Goal: Information Seeking & Learning: Compare options

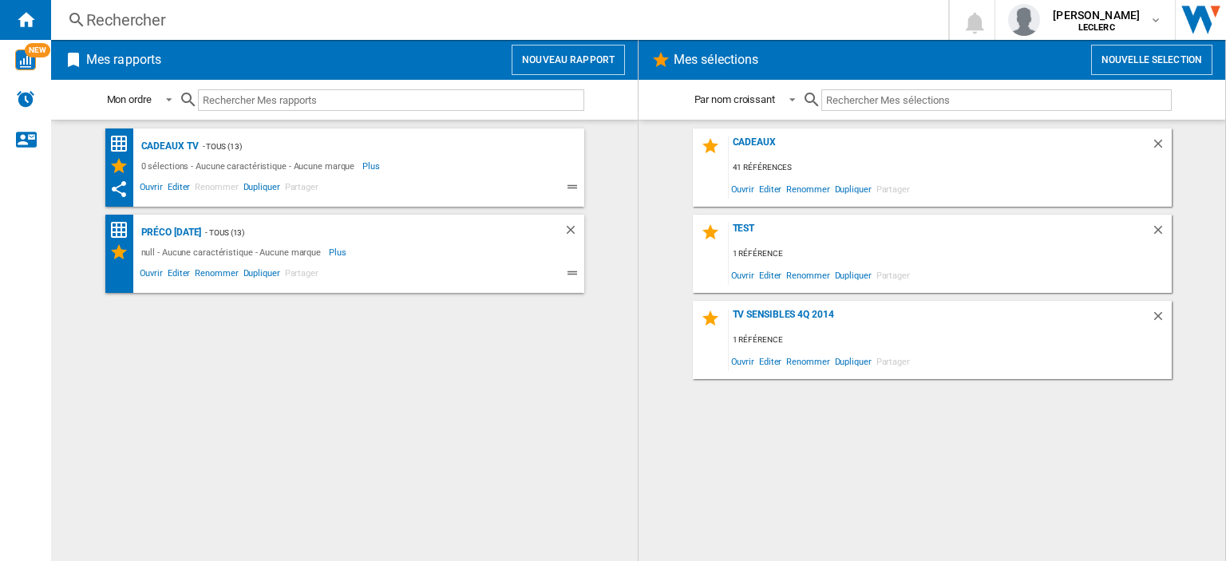
click at [255, 18] on div "Rechercher" at bounding box center [496, 20] width 820 height 22
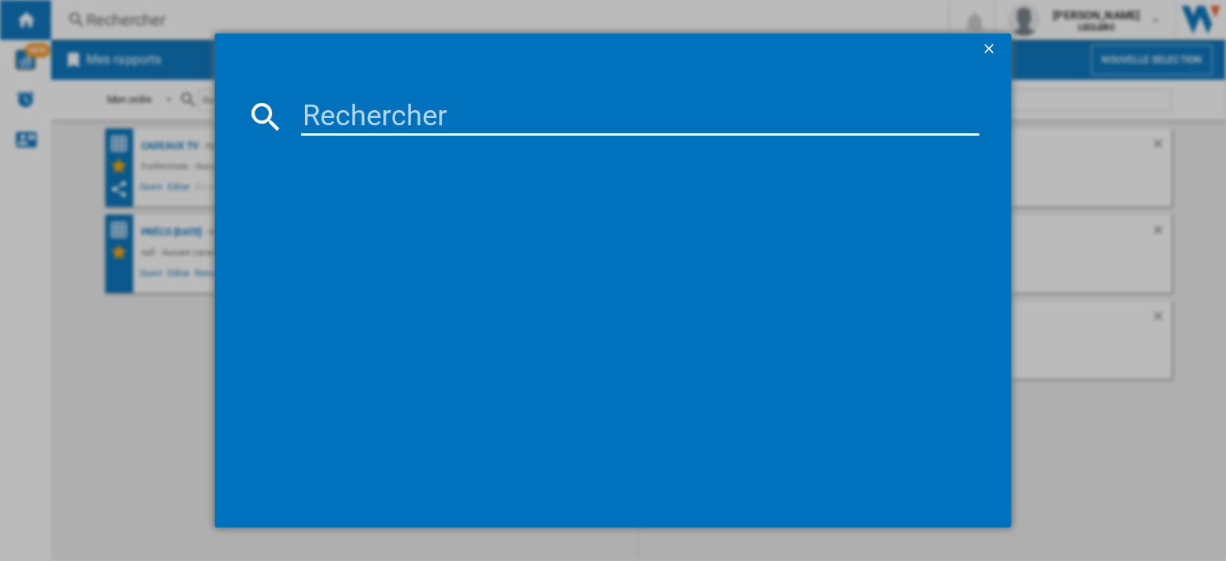
click at [341, 109] on input at bounding box center [640, 116] width 678 height 38
paste input "32A4Q"
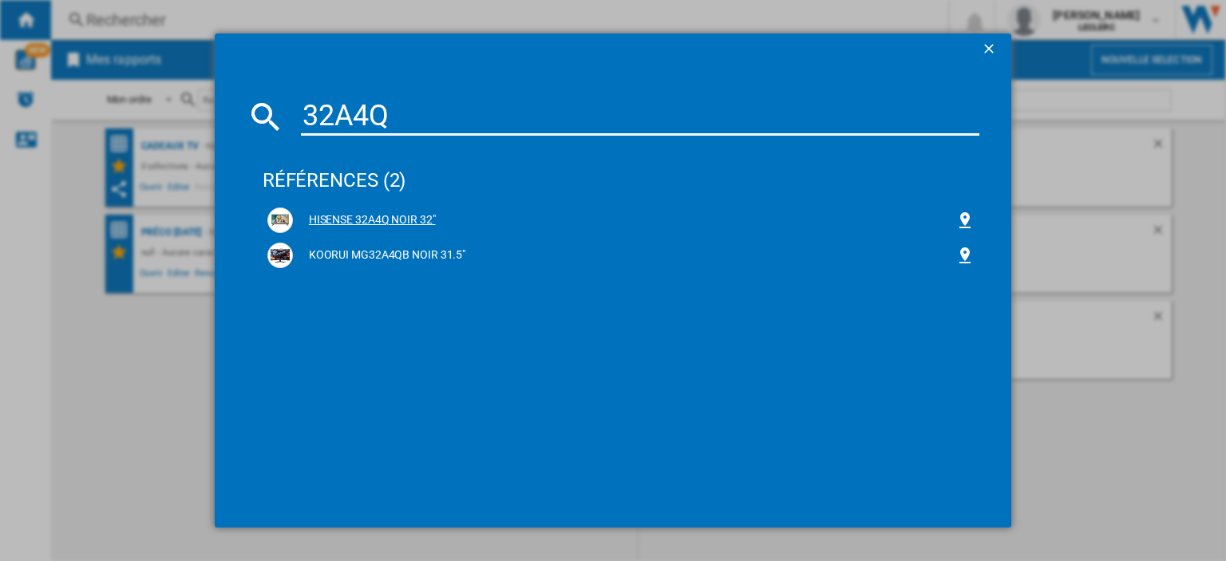
type input "32A4Q"
click at [367, 225] on div "HISENSE 32A4Q NOIR 32"" at bounding box center [624, 220] width 662 height 16
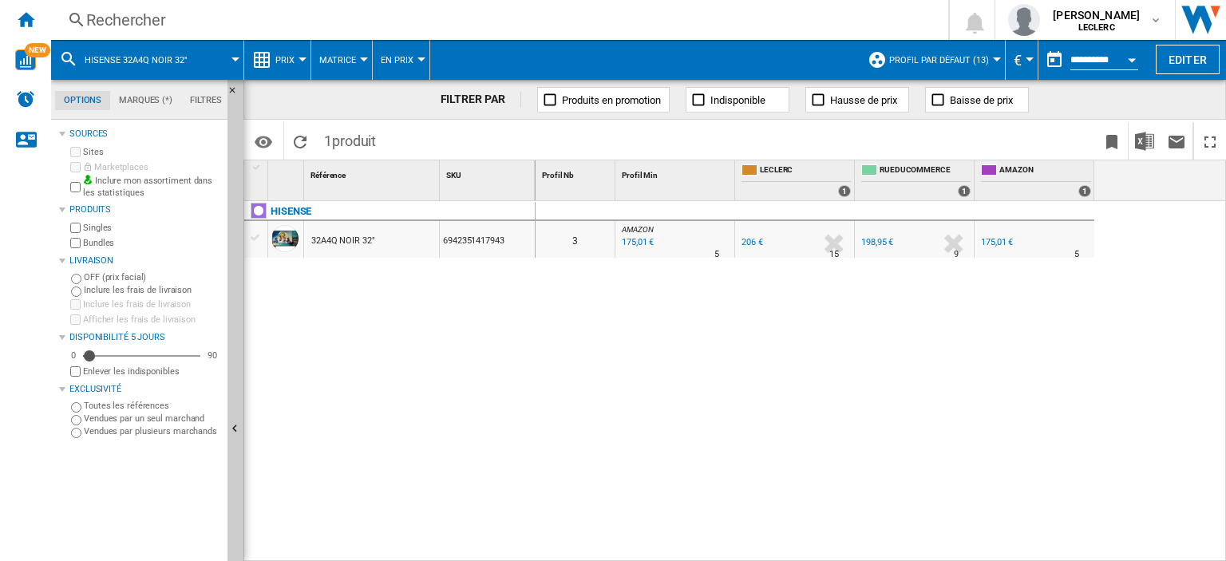
click at [1004, 239] on div "175,01 €" at bounding box center [997, 242] width 32 height 10
click at [115, 20] on div "Rechercher" at bounding box center [496, 20] width 820 height 22
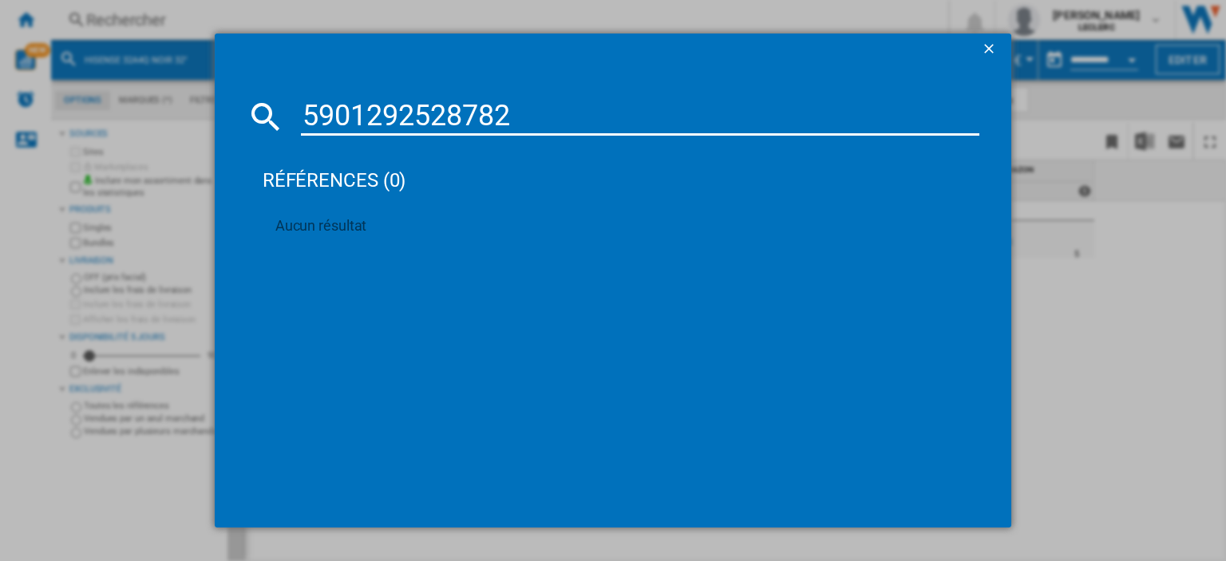
click at [444, 109] on input "5901292528782" at bounding box center [640, 116] width 678 height 38
paste input "6942351402475"
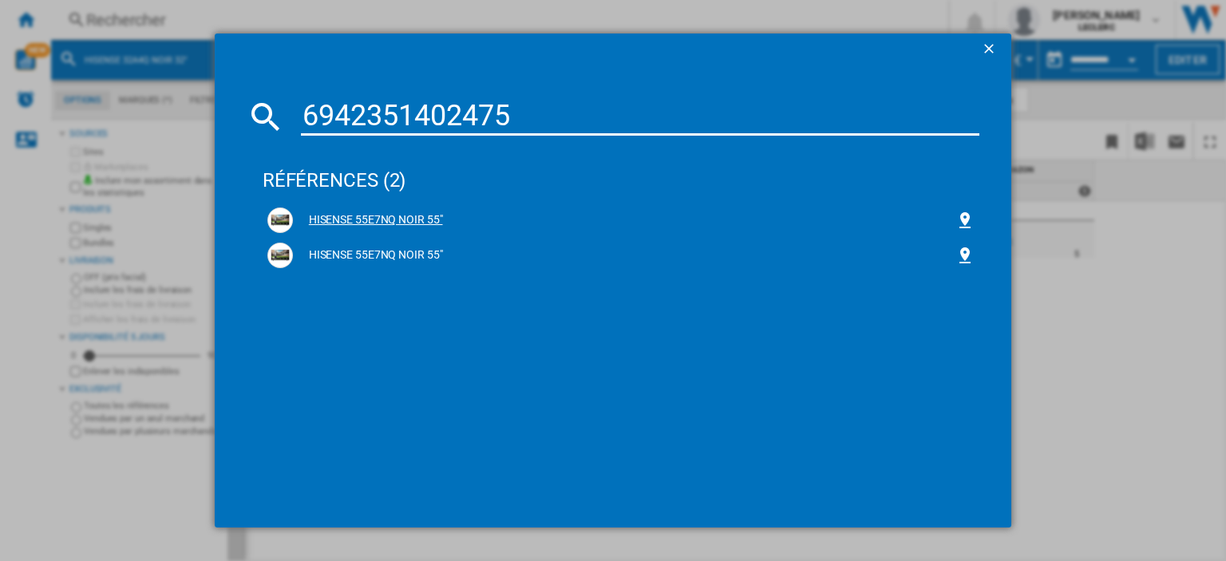
type input "6942351402475"
click at [420, 221] on div "HISENSE 55E7NQ NOIR 55"" at bounding box center [624, 220] width 662 height 16
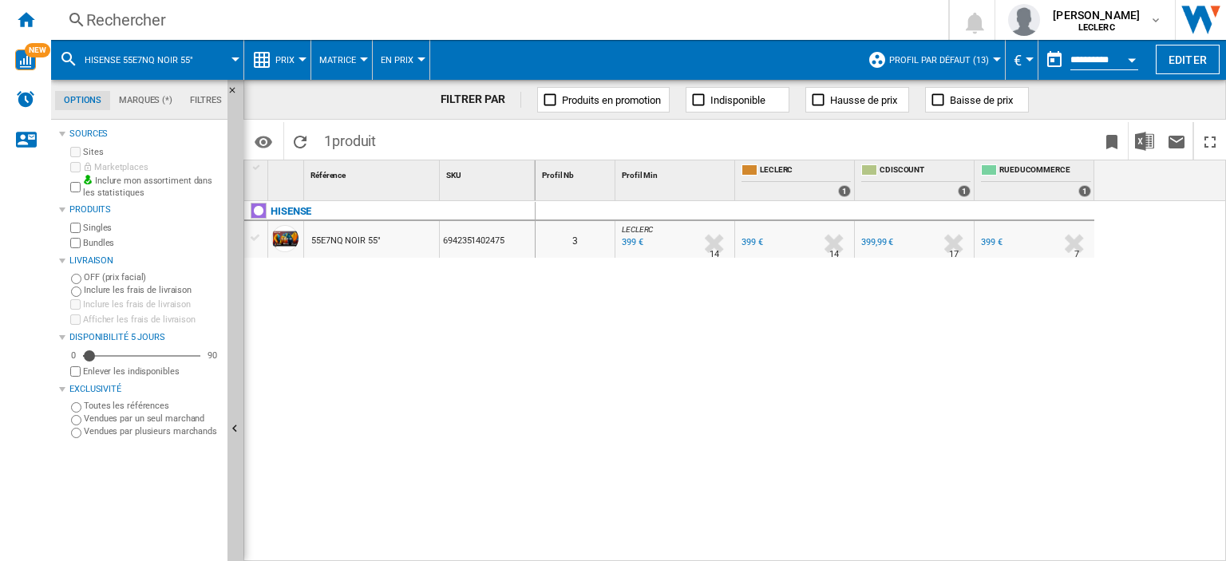
click at [144, 18] on div "Rechercher" at bounding box center [496, 20] width 820 height 22
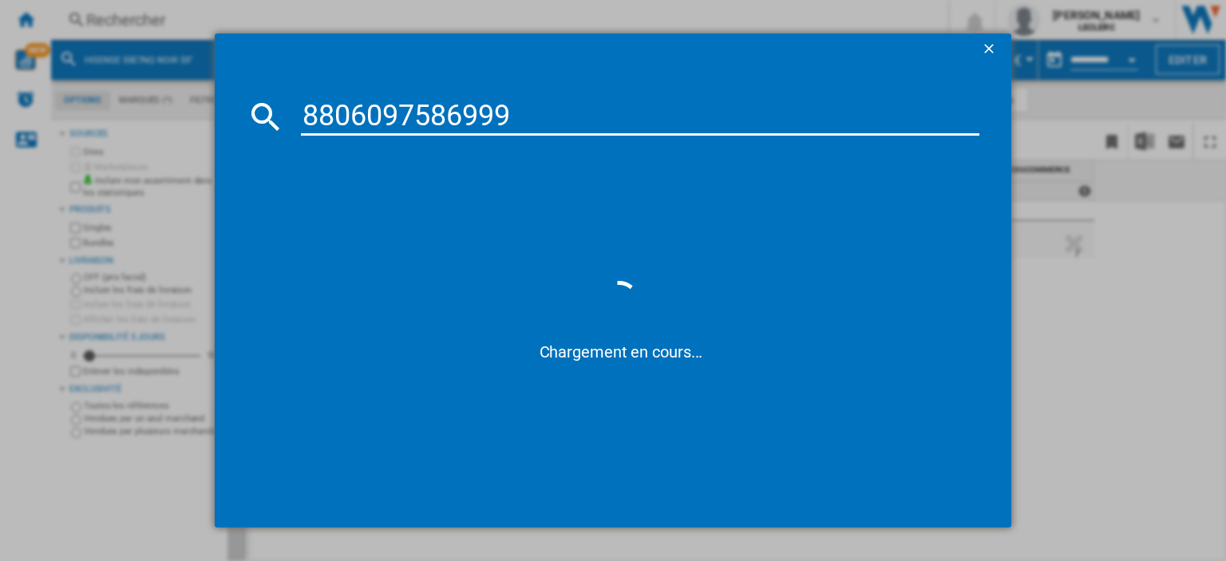
type input "8806097586999"
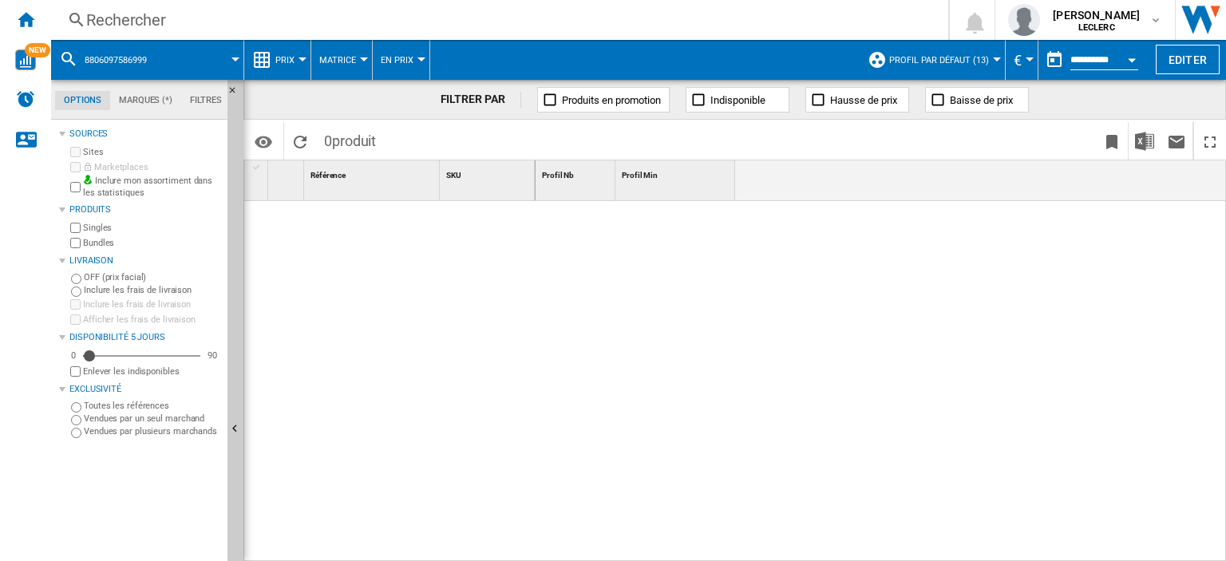
click at [165, 18] on div "Rechercher" at bounding box center [496, 20] width 820 height 22
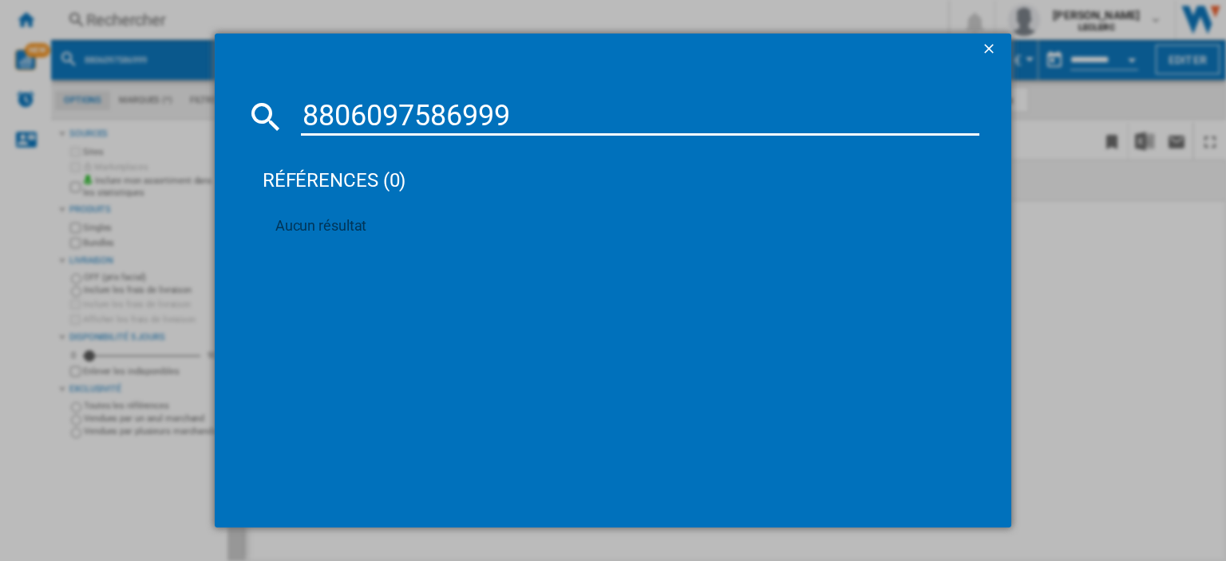
click at [484, 112] on input "8806097586999" at bounding box center [640, 116] width 678 height 38
click at [483, 112] on input "8806097586999" at bounding box center [640, 116] width 678 height 38
drag, startPoint x: 483, startPoint y: 112, endPoint x: 474, endPoint y: 114, distance: 9.1
click at [483, 113] on input "8806097586999" at bounding box center [640, 116] width 678 height 38
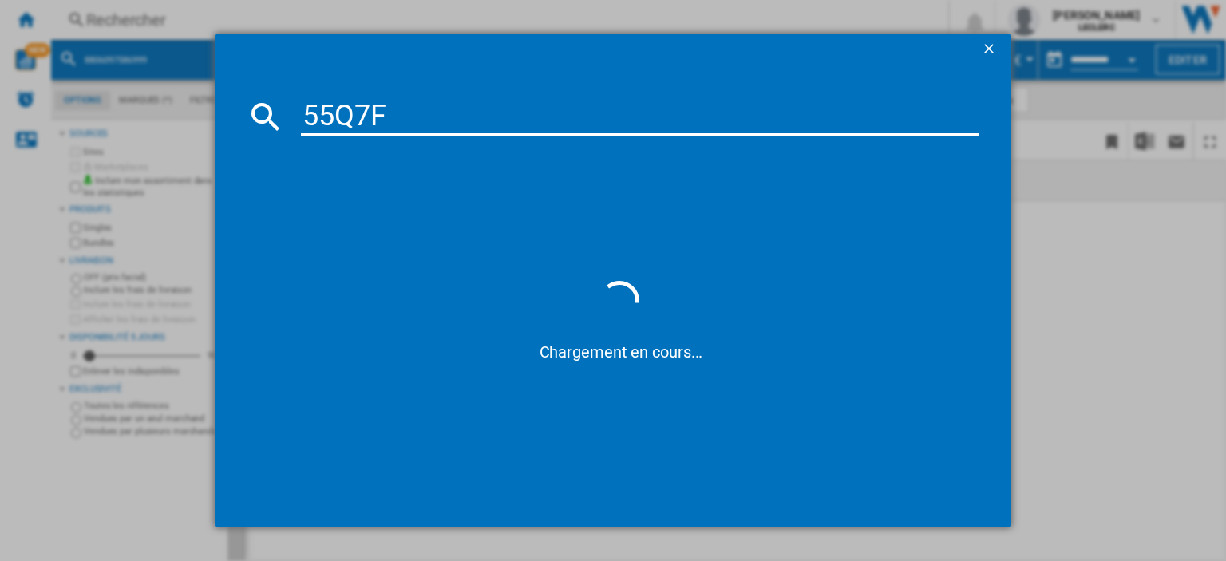
type input "55Q7F"
click at [160, 69] on div "55Q7F Chargement en cours..." at bounding box center [613, 280] width 1226 height 561
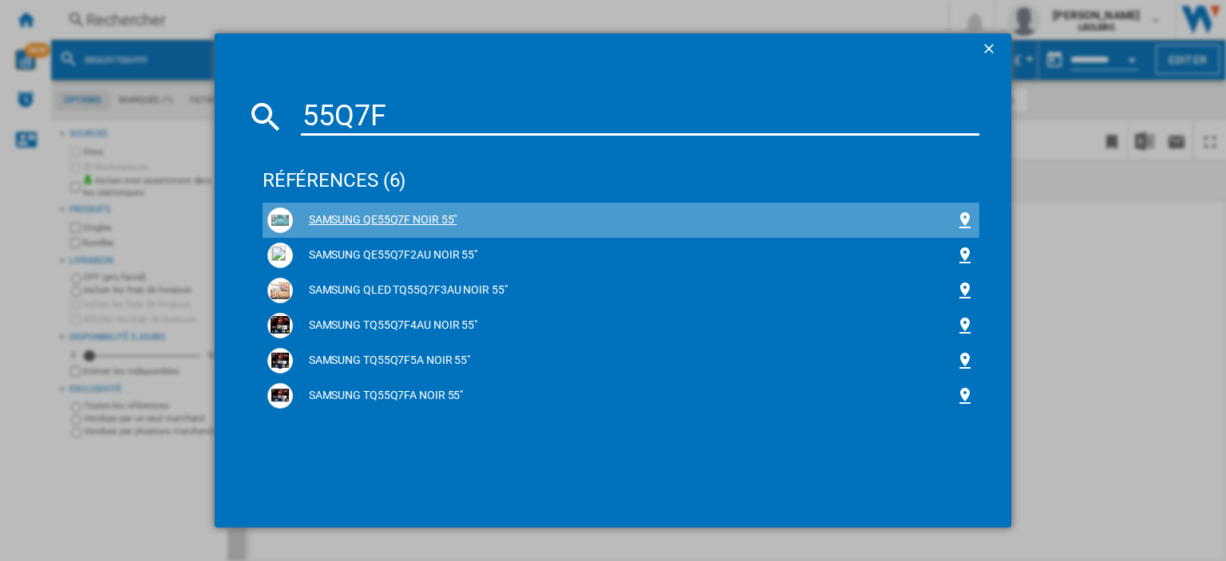
click at [412, 220] on div "SAMSUNG QE55Q7F NOIR 55"" at bounding box center [624, 220] width 662 height 16
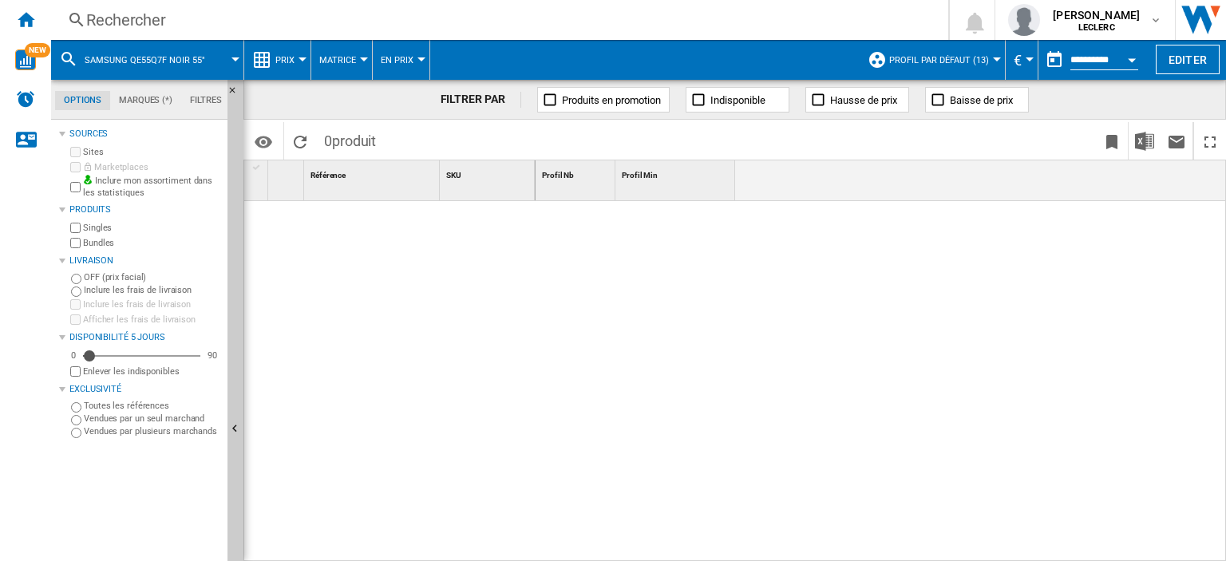
click at [207, 26] on div "Rechercher" at bounding box center [496, 20] width 820 height 22
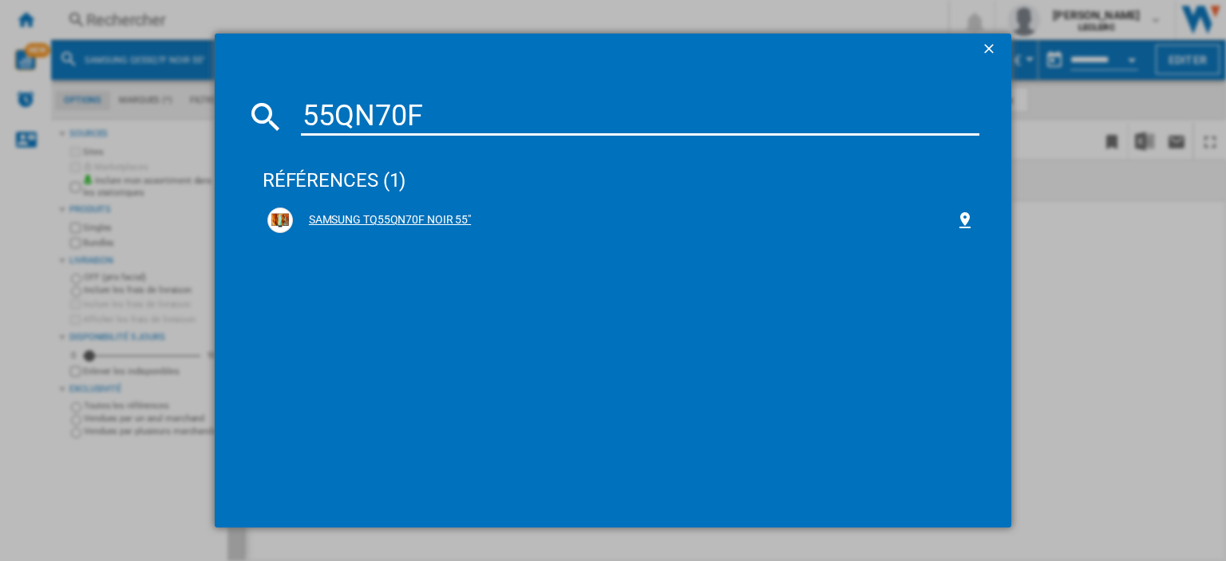
type input "55QN70F"
click at [352, 222] on div "SAMSUNG TQ55QN70F NOIR 55"" at bounding box center [624, 220] width 662 height 16
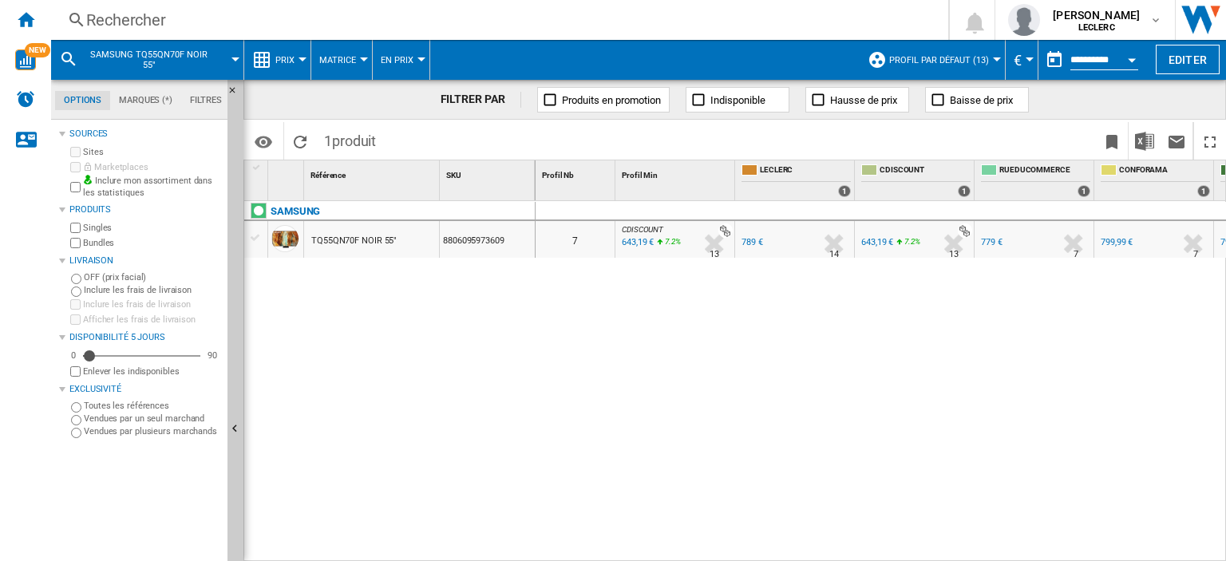
click at [929, 373] on div "0 7 CDISCOUNT : FR CDISCOUNT -18.5 % 643,19 € 7.2 % N/A 13 CDISCOUNT : FR CDISC…" at bounding box center [880, 381] width 691 height 361
click at [873, 241] on div "643,19 €" at bounding box center [877, 242] width 32 height 10
click at [322, 15] on div "Rechercher" at bounding box center [496, 20] width 820 height 22
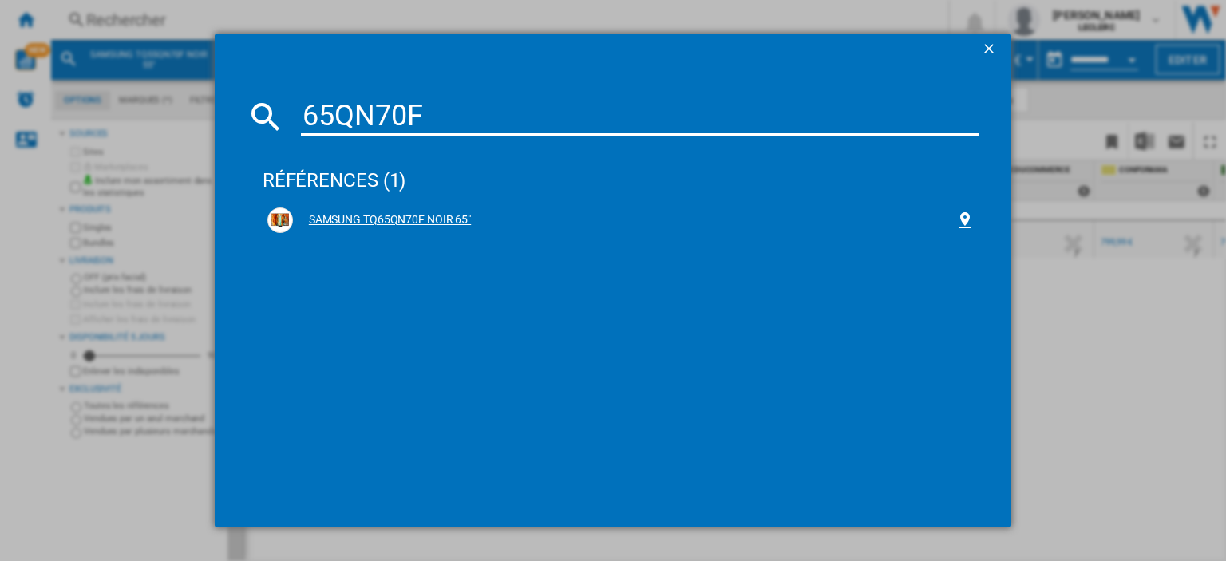
type input "65QN70F"
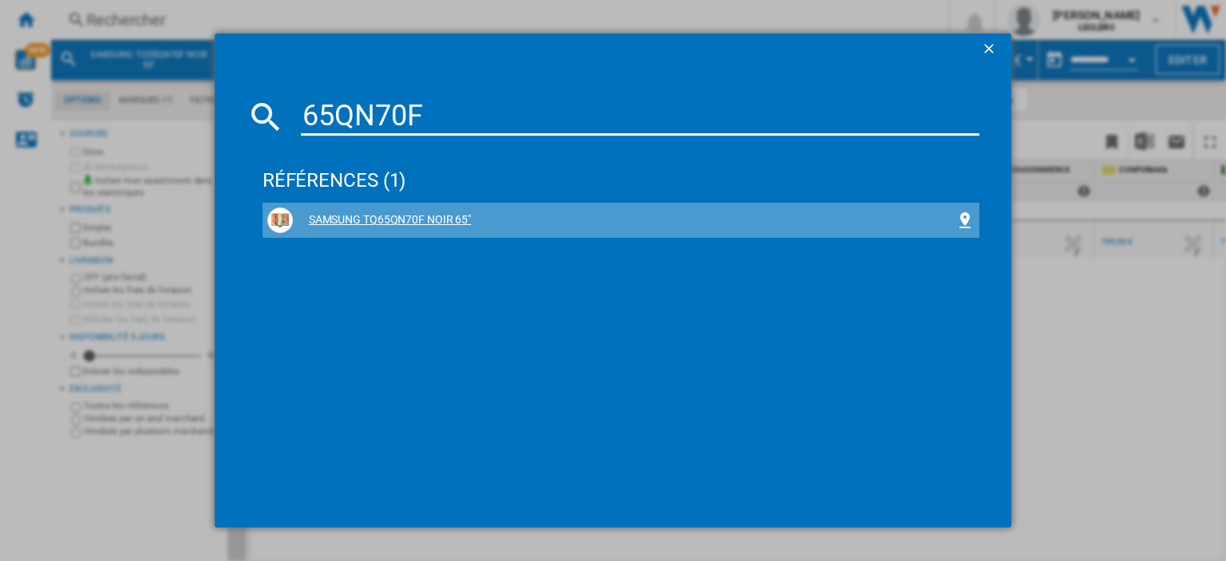
click at [436, 215] on div "SAMSUNG TQ65QN70F NOIR 65"" at bounding box center [624, 220] width 662 height 16
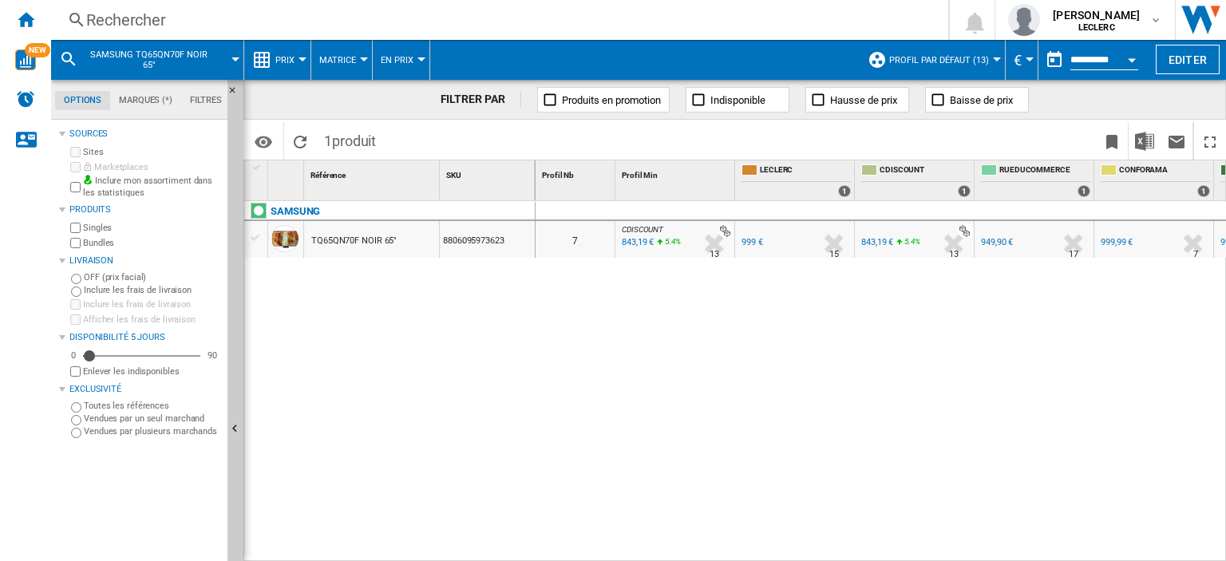
click at [632, 243] on div "843,19 €" at bounding box center [636, 243] width 34 height 16
click at [223, 9] on div "Rechercher" at bounding box center [496, 20] width 820 height 22
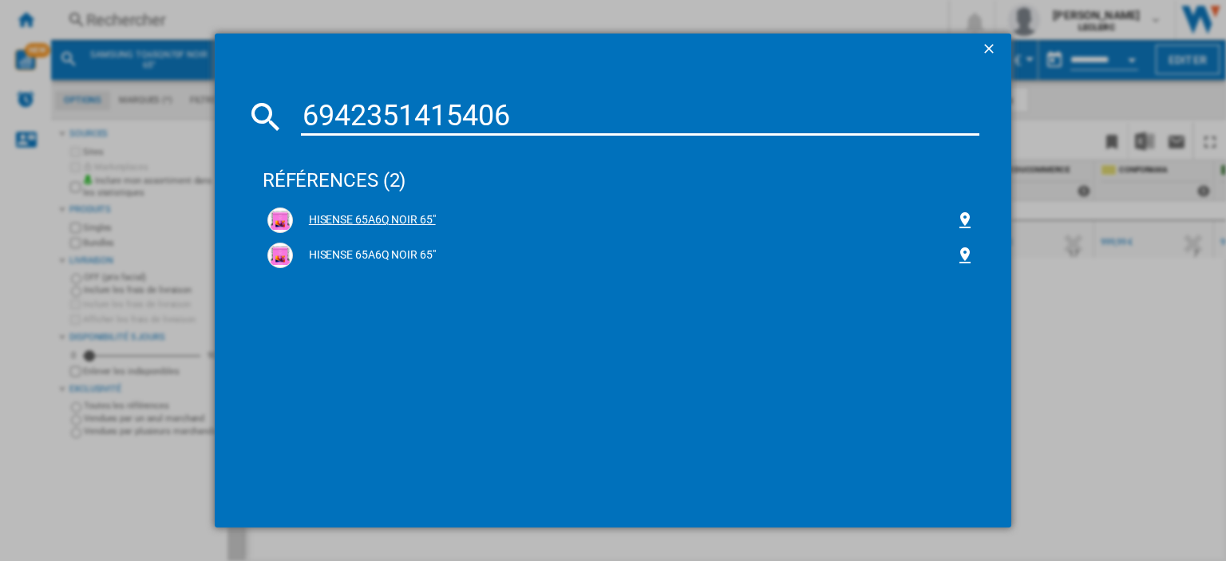
type input "6942351415406"
click at [357, 215] on div "HISENSE 65A6Q NOIR 65"" at bounding box center [624, 220] width 662 height 16
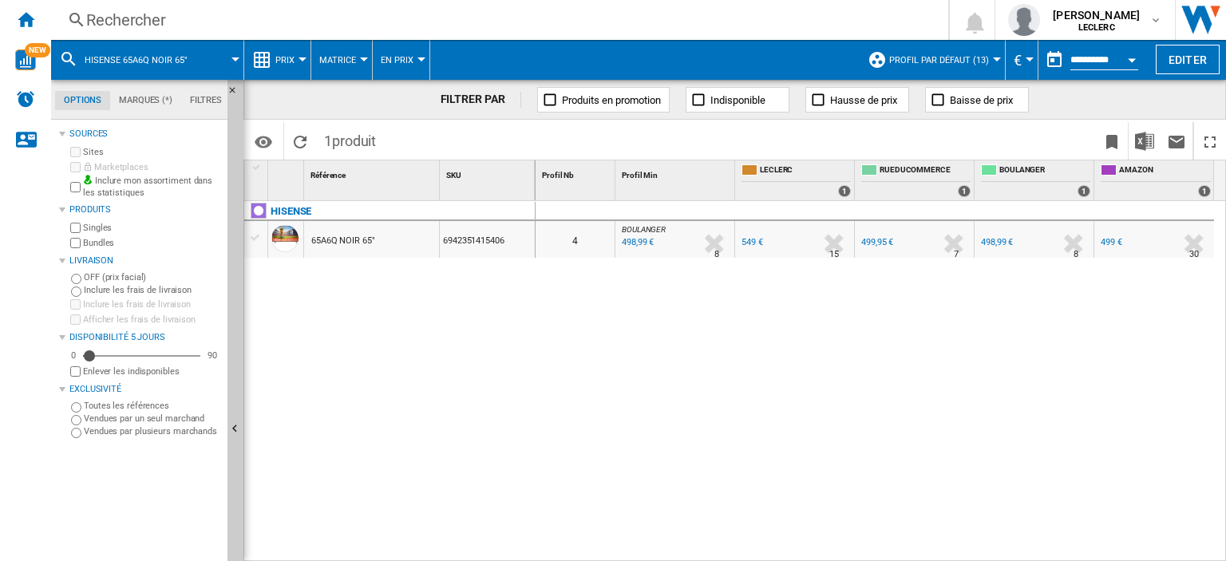
click at [645, 243] on div "498,99 €" at bounding box center [636, 243] width 34 height 16
click at [200, 13] on div "Rechercher" at bounding box center [496, 20] width 820 height 22
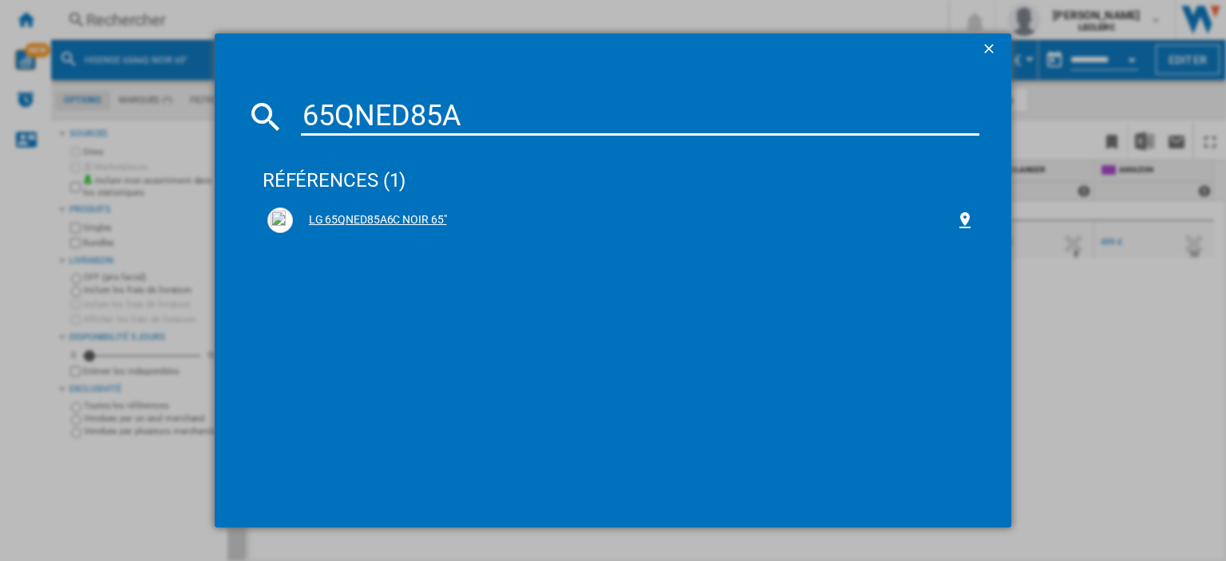
type input "65QNED85A"
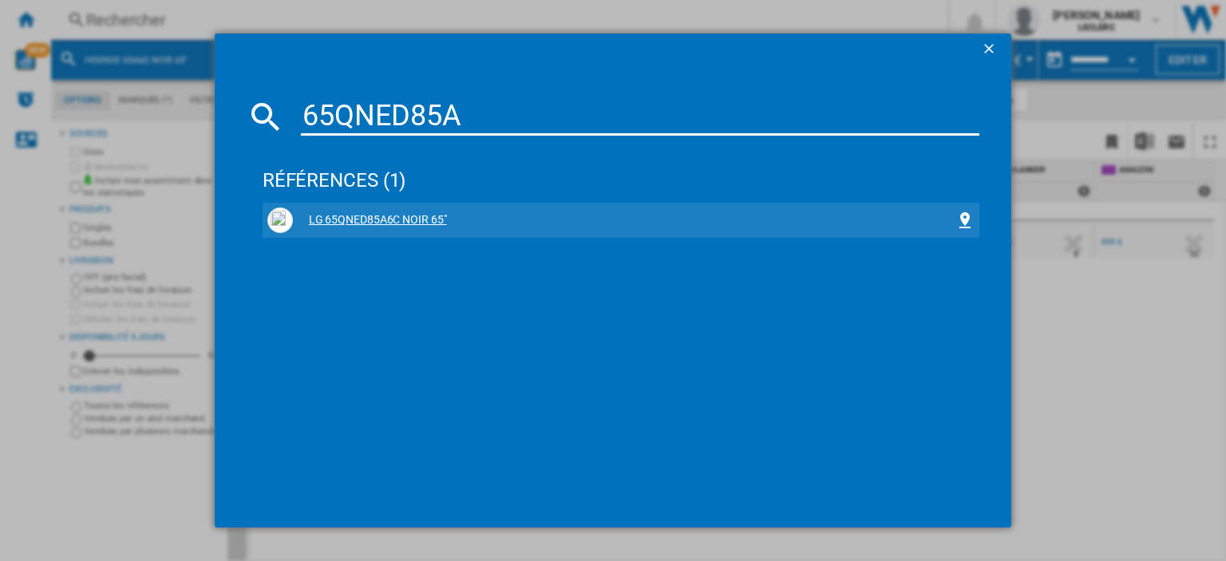
click at [366, 219] on div "LG 65QNED85A6C NOIR 65"" at bounding box center [624, 220] width 662 height 16
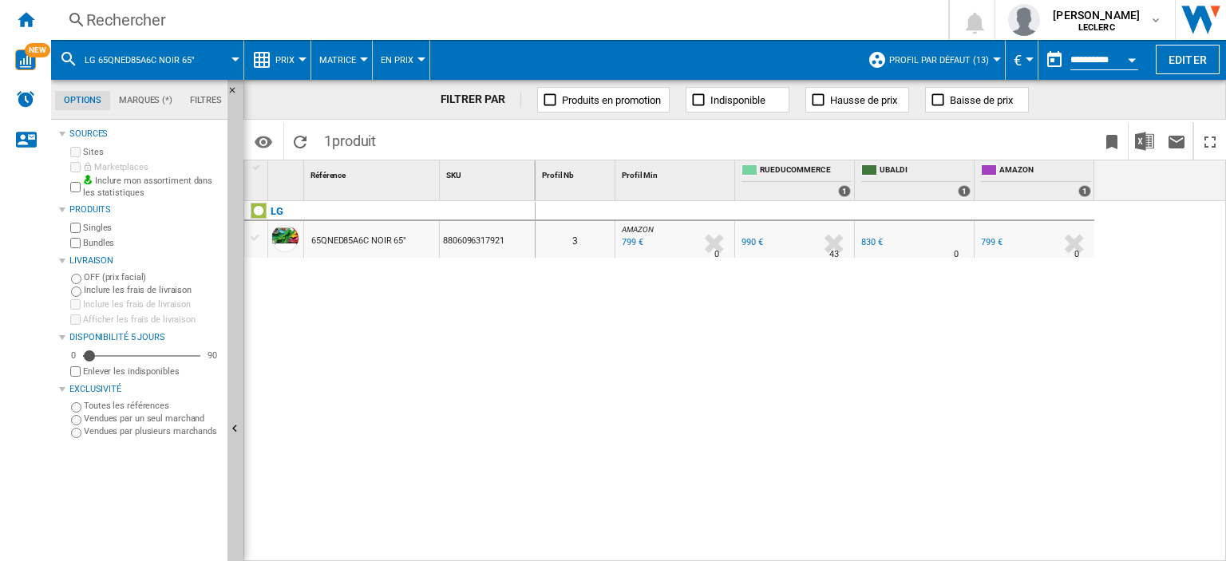
click at [986, 242] on div "799 €" at bounding box center [992, 242] width 22 height 10
click at [357, 22] on div "Rechercher" at bounding box center [496, 20] width 820 height 22
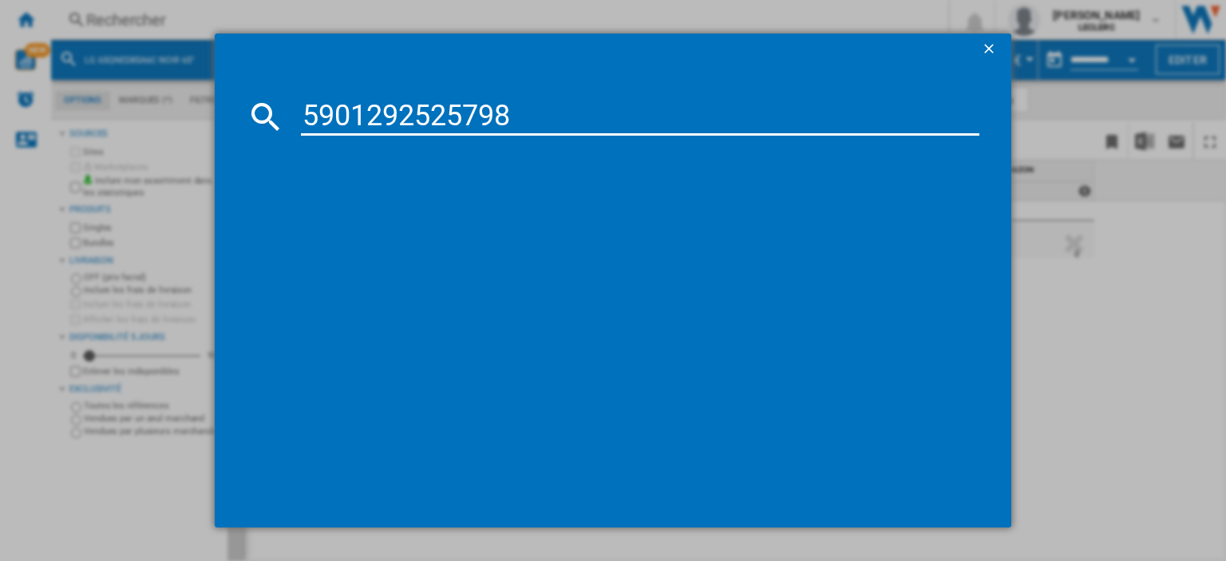
type input "5901292525798"
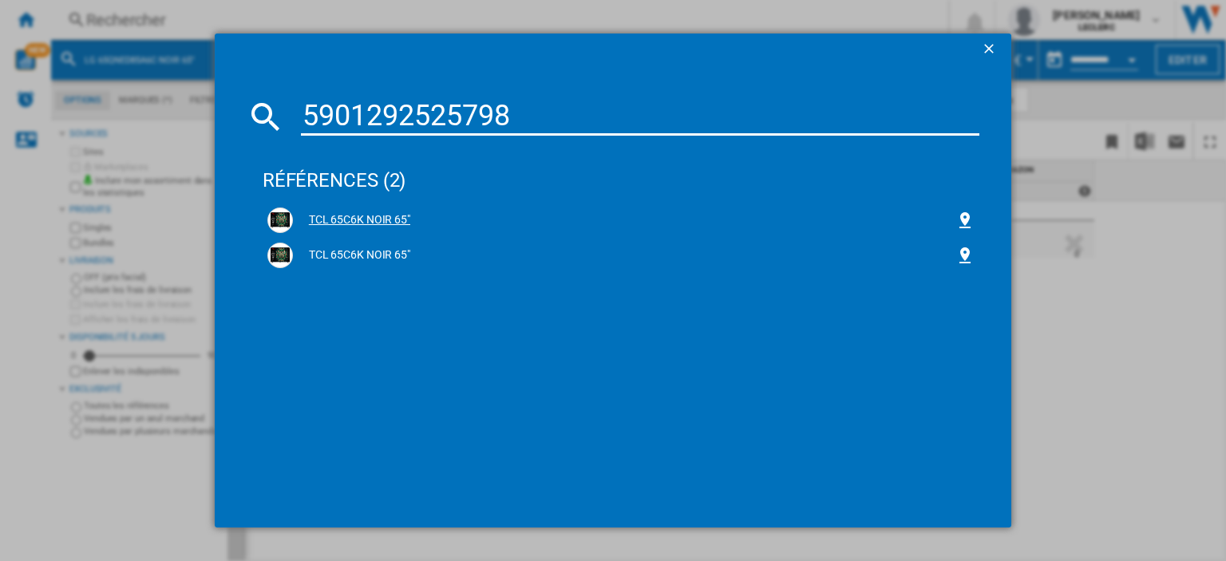
click at [359, 225] on div "TCL 65C6K NOIR 65"" at bounding box center [624, 220] width 662 height 16
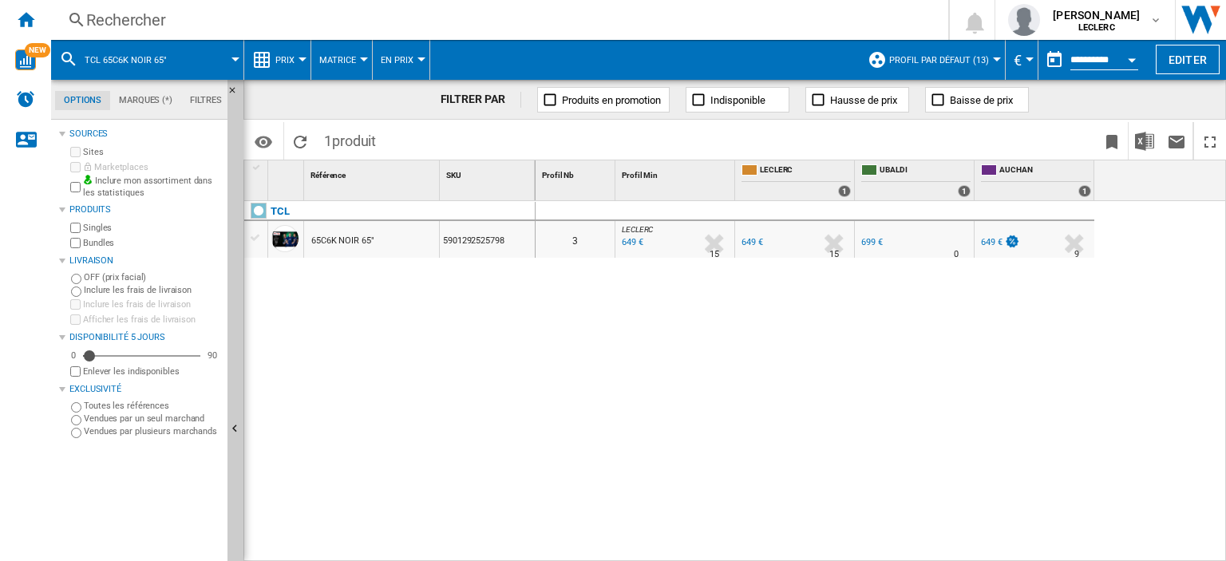
click at [246, 26] on div "Rechercher" at bounding box center [496, 20] width 820 height 22
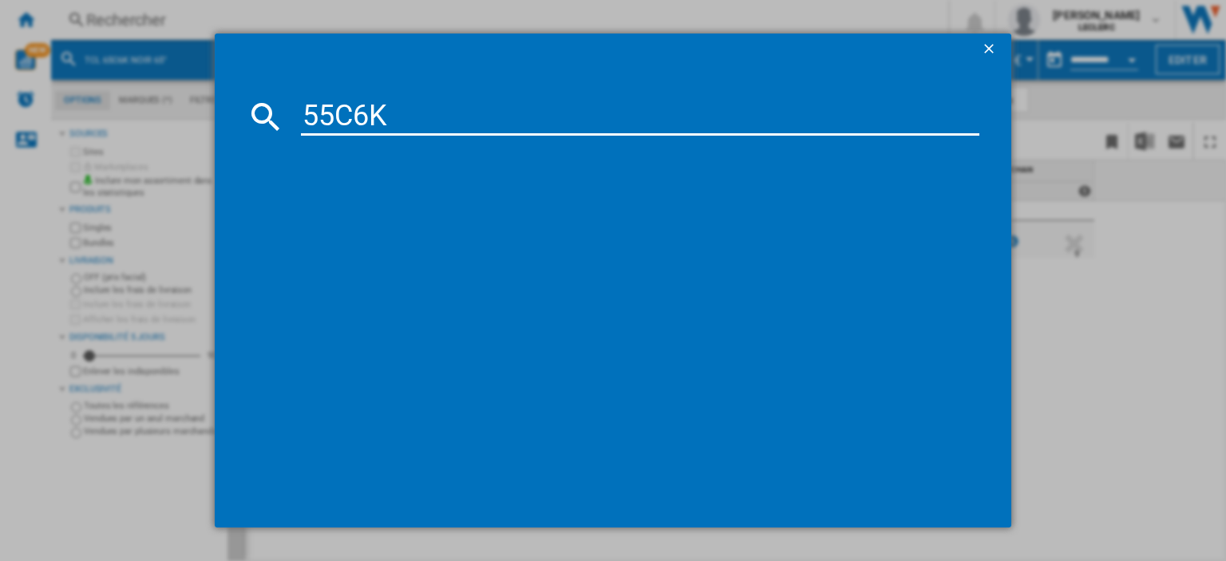
type input "55C6K"
click at [362, 213] on div "TCL 55C6K NOIR 55"" at bounding box center [624, 220] width 662 height 16
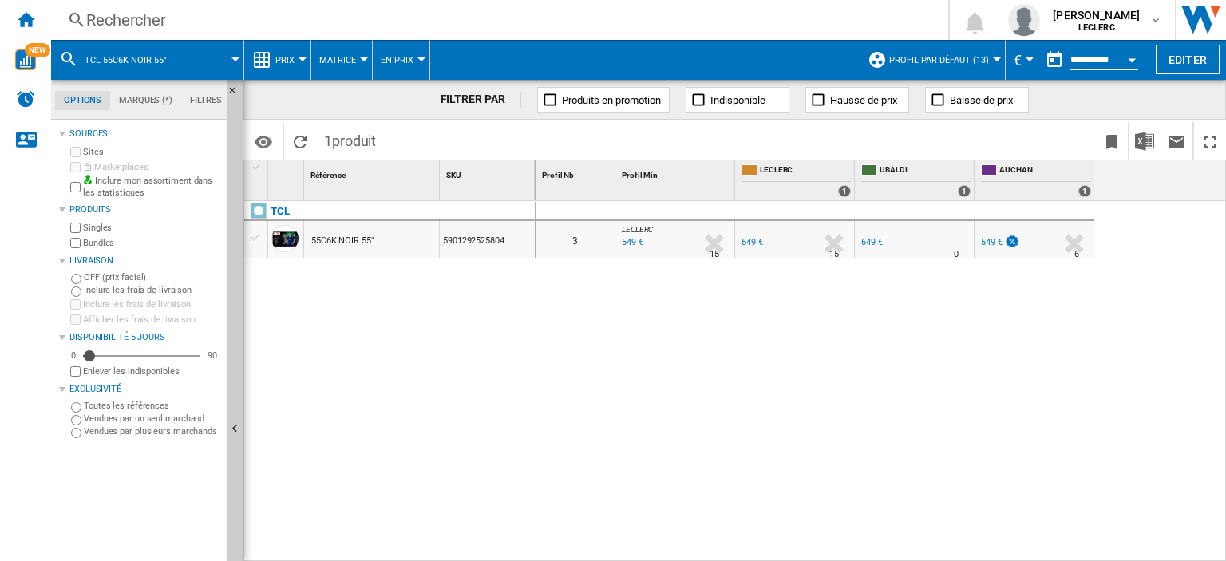
click at [325, 17] on div "Rechercher" at bounding box center [496, 20] width 820 height 22
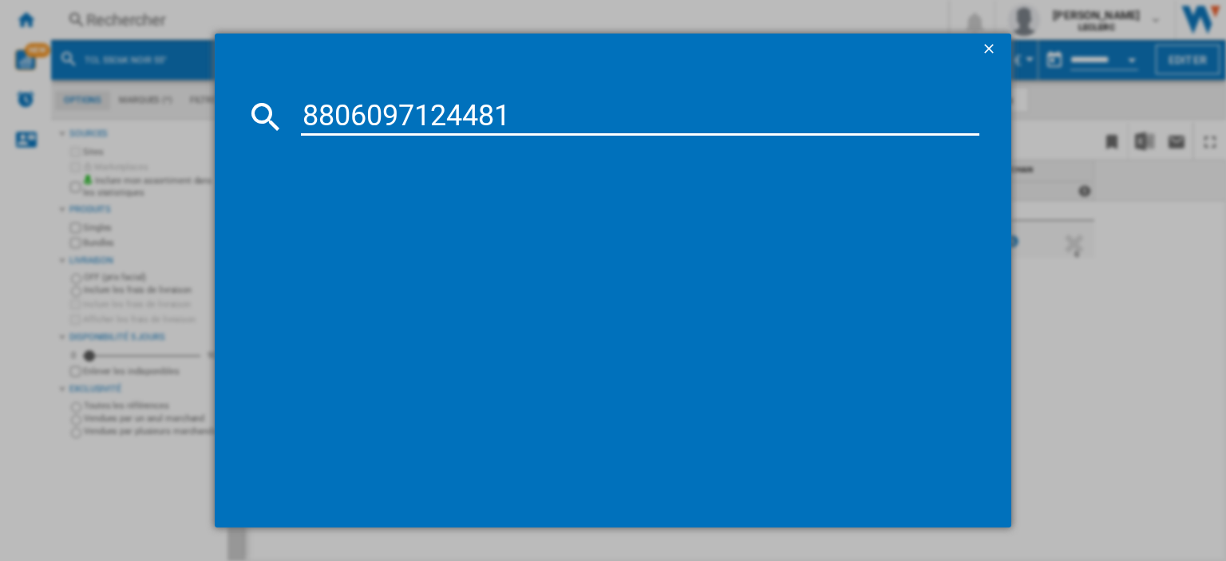
type input "8806097124481"
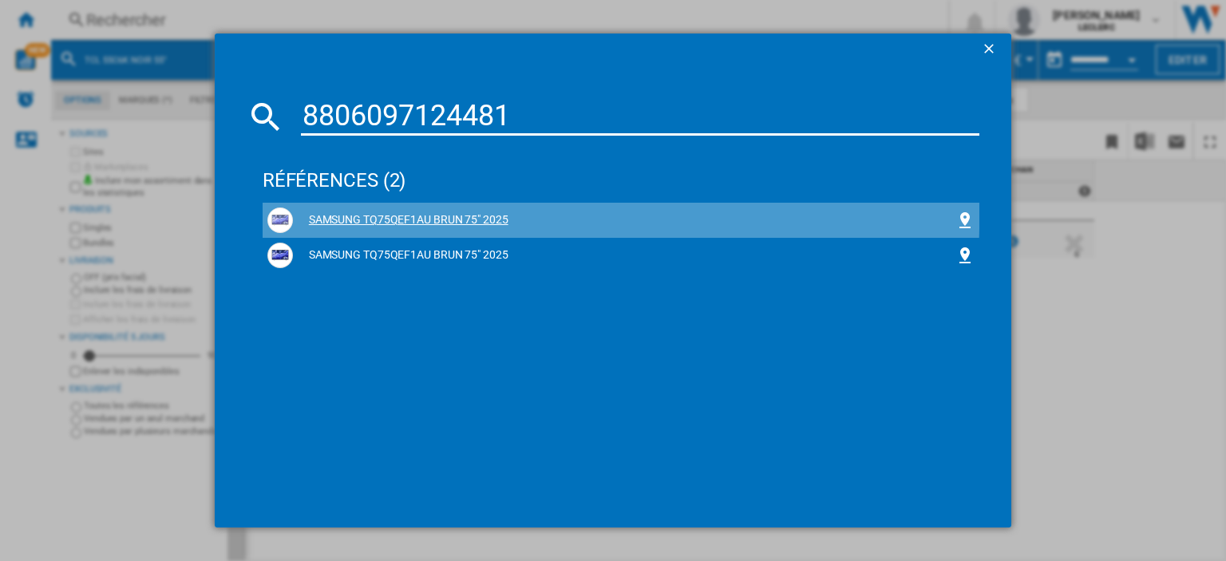
click at [436, 211] on div "SAMSUNG TQ75QEF1AU BRUN 75" 2025" at bounding box center [620, 220] width 707 height 26
click at [451, 213] on div "SAMSUNG TQ75QEF1AU BRUN 75" 2025" at bounding box center [624, 220] width 662 height 16
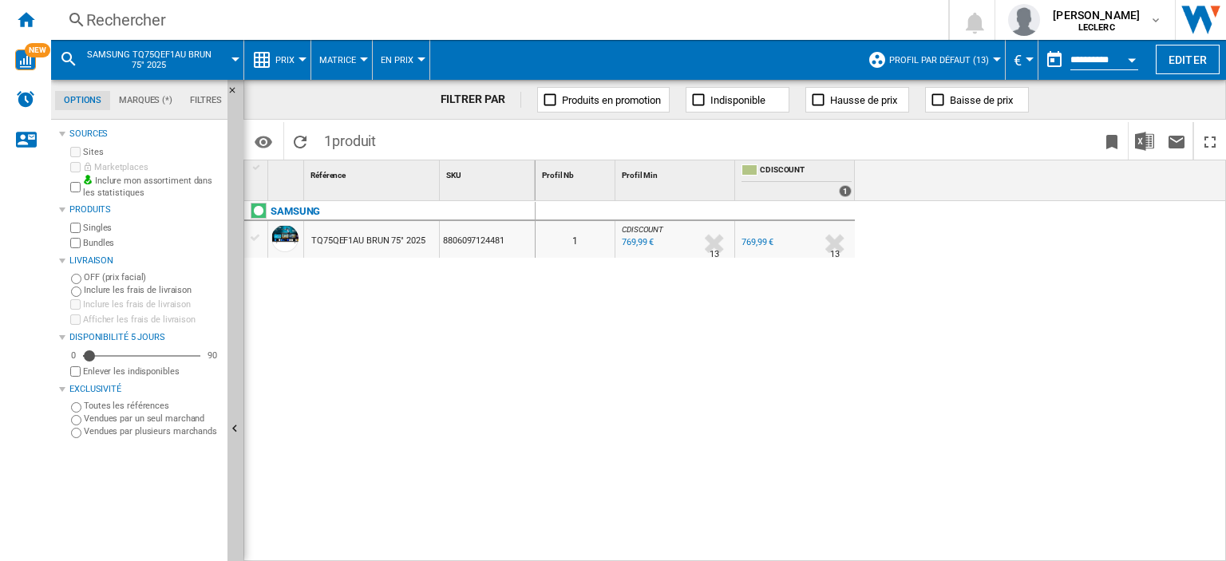
click at [341, 238] on div "TQ75QEF1AU BRUN 75" 2025" at bounding box center [368, 241] width 114 height 37
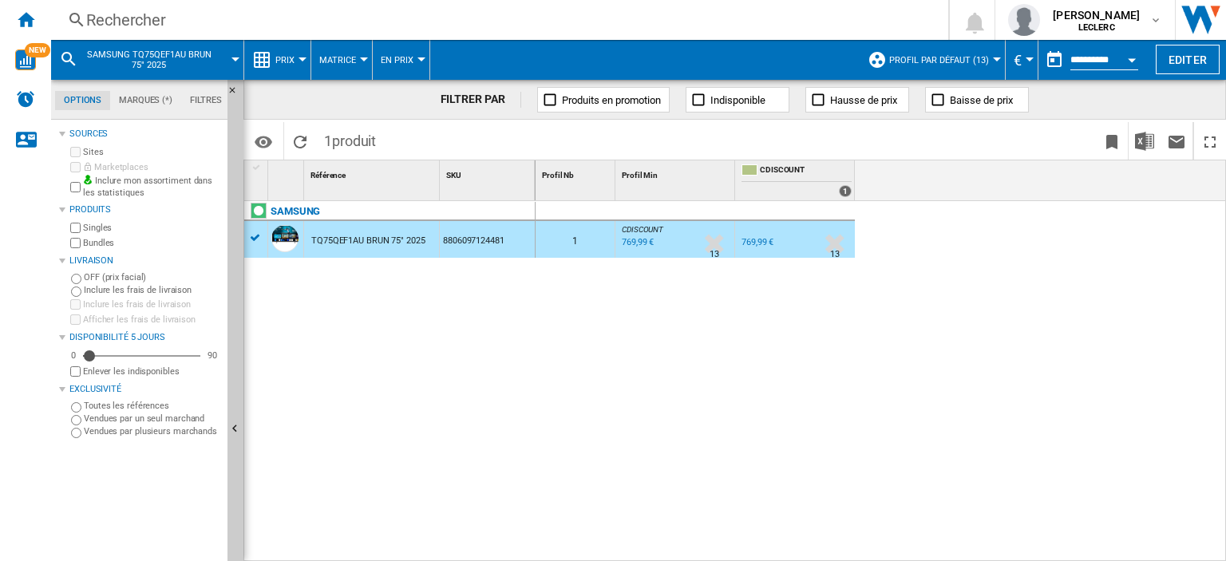
click at [639, 244] on div "769,99 €" at bounding box center [636, 243] width 34 height 16
